Goal: Check status: Check status

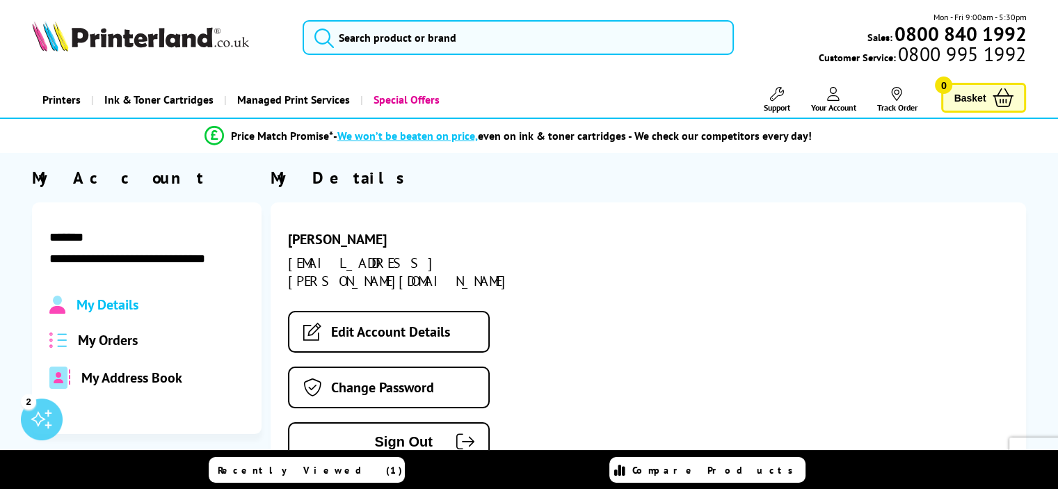
click at [131, 343] on span "My Orders" at bounding box center [108, 340] width 60 height 18
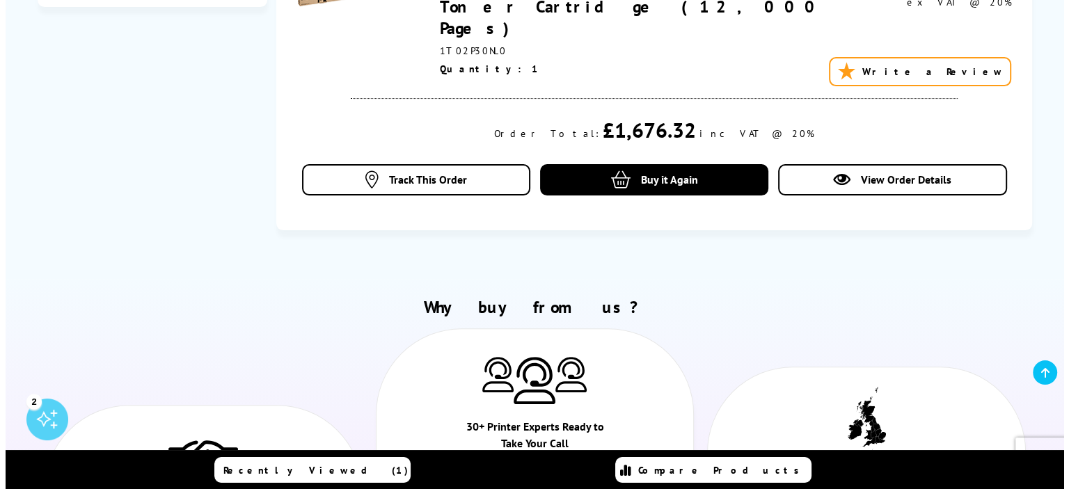
scroll to position [487, 0]
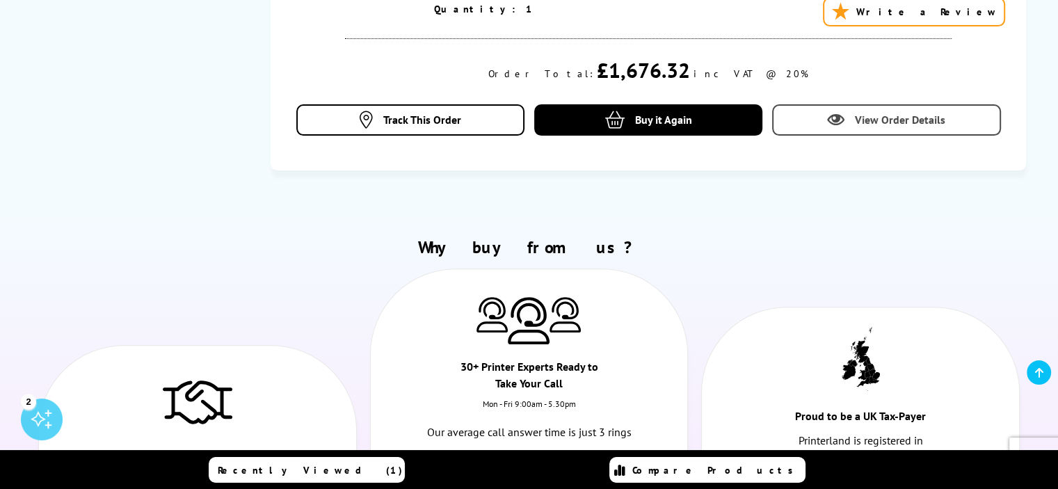
click at [859, 113] on span "View Order Details" at bounding box center [900, 120] width 90 height 14
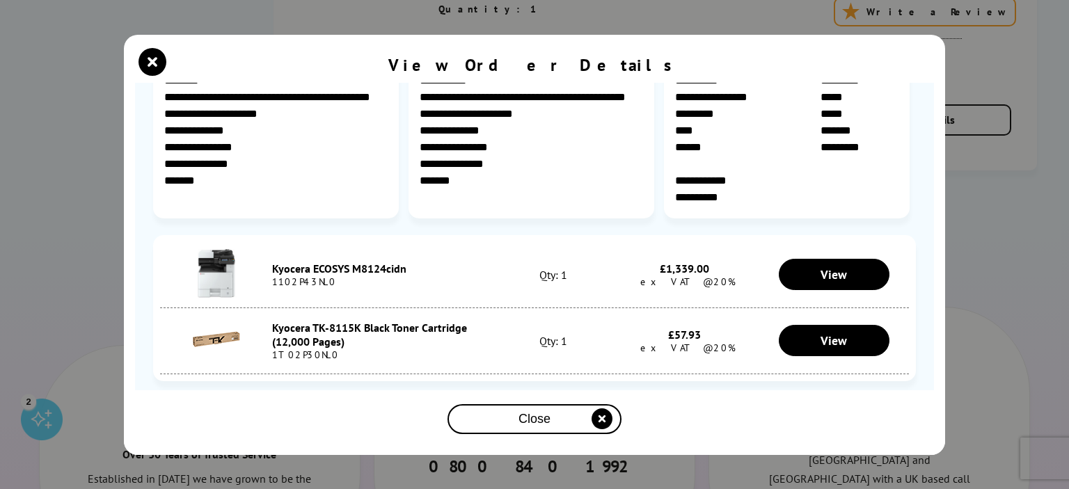
scroll to position [0, 0]
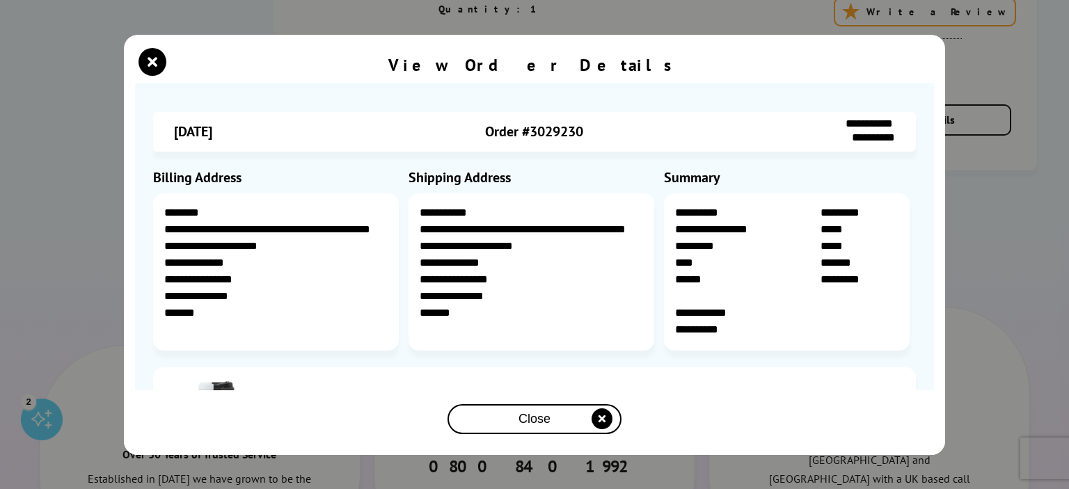
drag, startPoint x: 589, startPoint y: 130, endPoint x: 478, endPoint y: 134, distance: 111.4
click at [478, 134] on div "Order #3029230" at bounding box center [535, 132] width 240 height 29
copy span "Order #3029230"
click at [156, 60] on icon "close modal" at bounding box center [152, 62] width 28 height 28
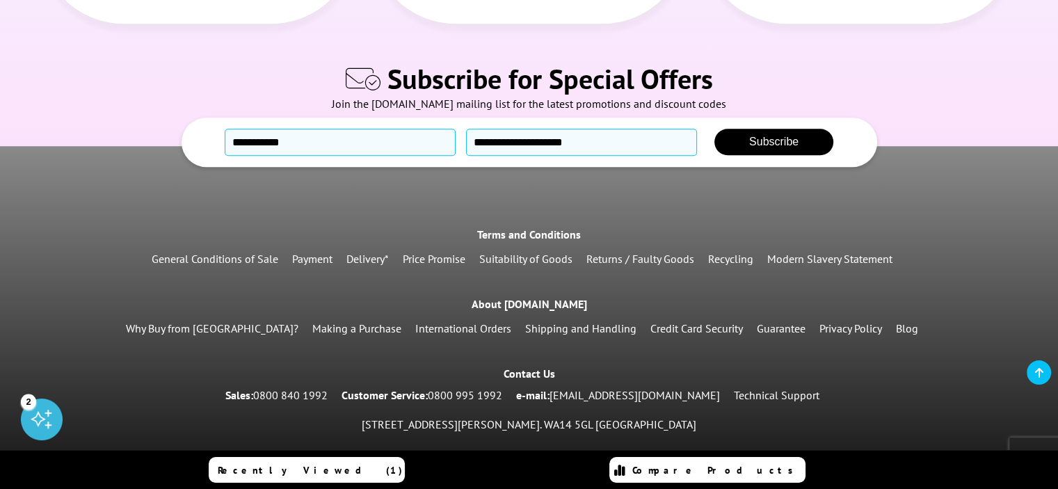
scroll to position [1063, 0]
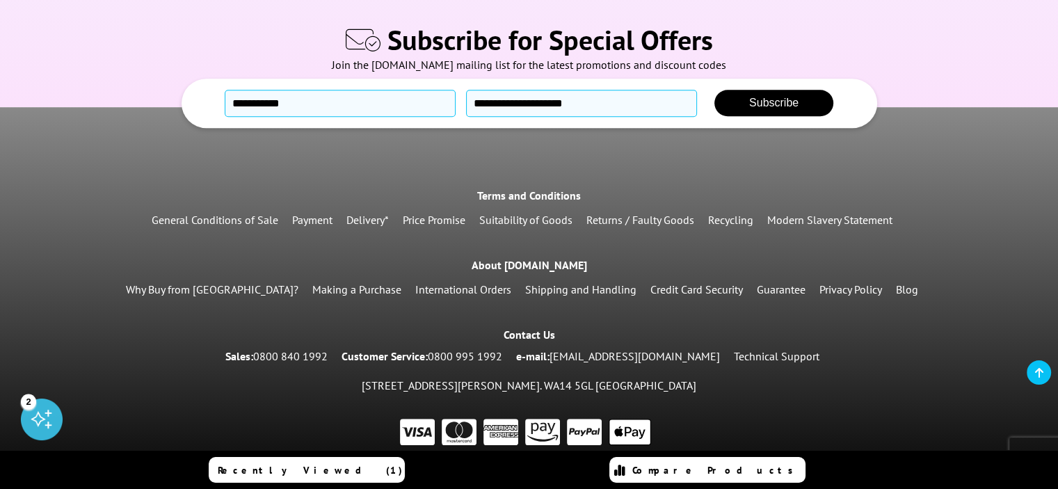
click at [635, 349] on link "[EMAIL_ADDRESS][DOMAIN_NAME]" at bounding box center [635, 356] width 170 height 14
